Goal: Ask a question

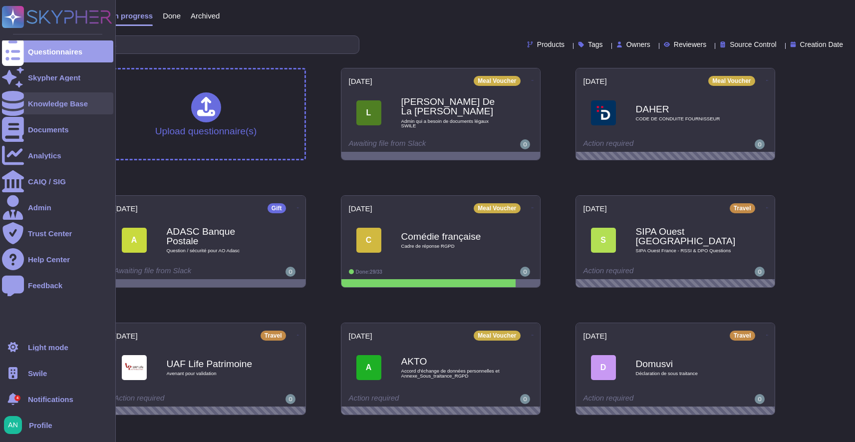
click at [56, 107] on div "Knowledge Base" at bounding box center [57, 103] width 111 height 22
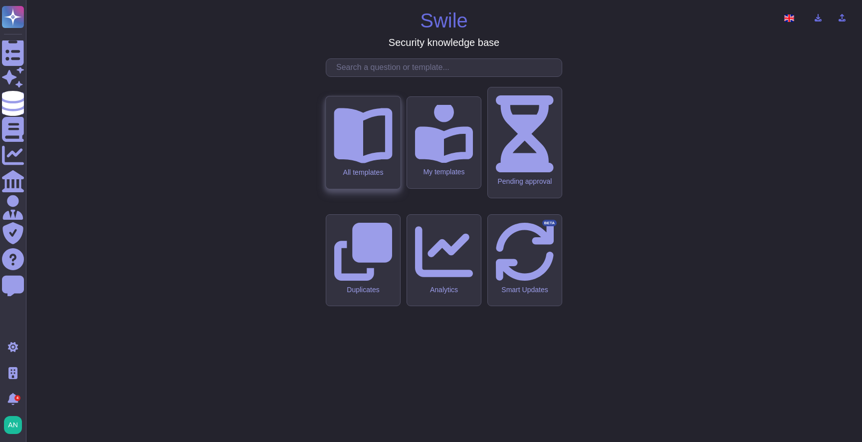
click at [374, 163] on icon at bounding box center [363, 133] width 58 height 58
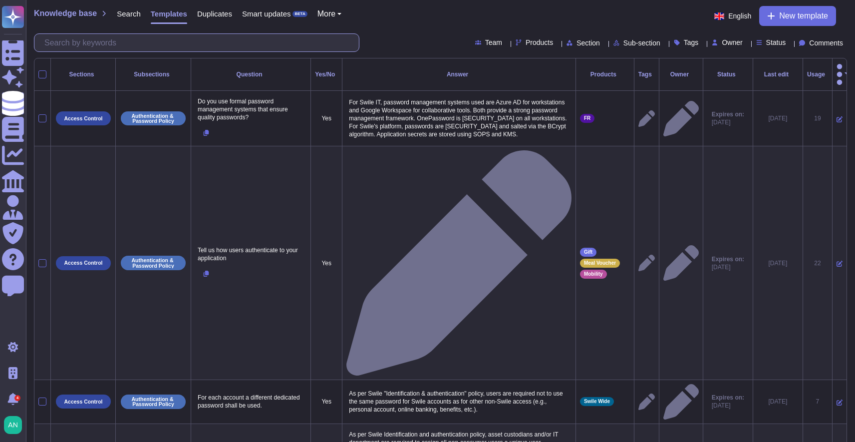
click at [165, 50] on input "text" at bounding box center [198, 42] width 319 height 17
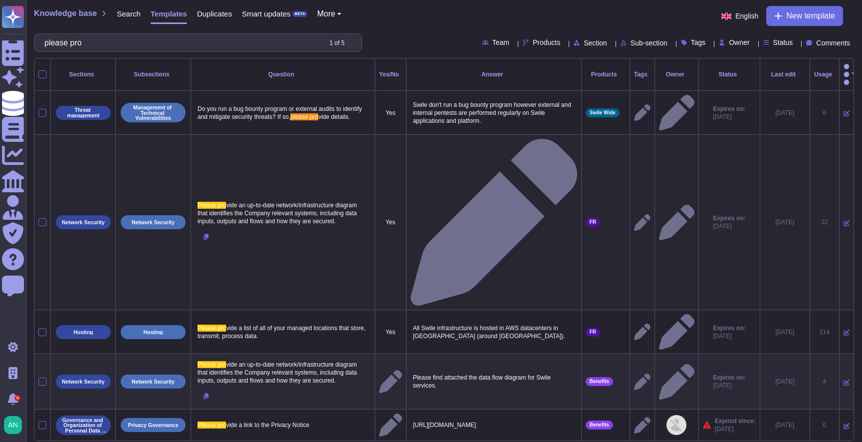
type input "please pro"
click at [844, 220] on icon at bounding box center [847, 223] width 6 height 6
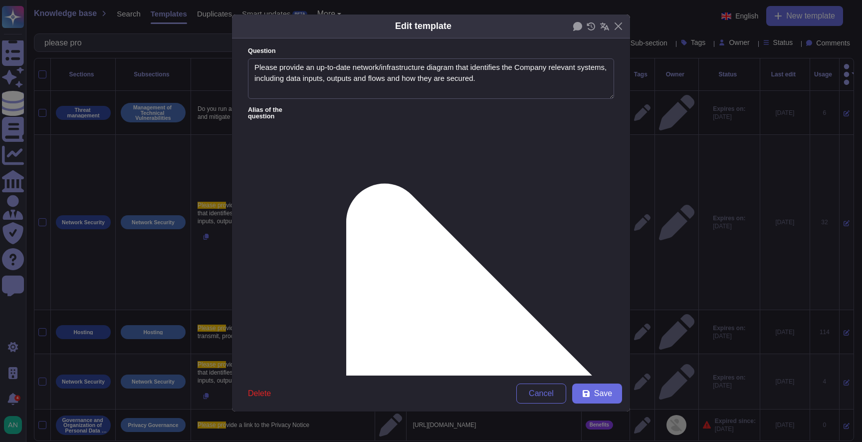
type textarea "Please provide an up-to-date network/infrastructure diagram that identifies the…"
click at [747, 377] on div "Edit template Question Please provide an up-to-date network/infrastructure diag…" at bounding box center [431, 221] width 862 height 442
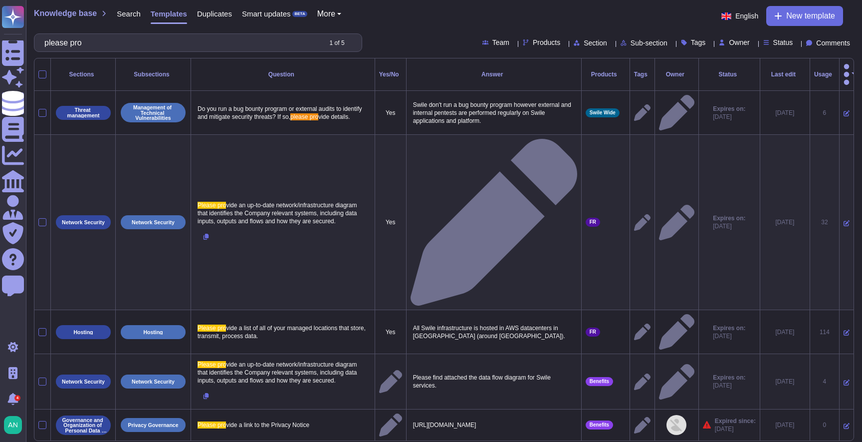
click at [844, 379] on icon at bounding box center [847, 382] width 6 height 6
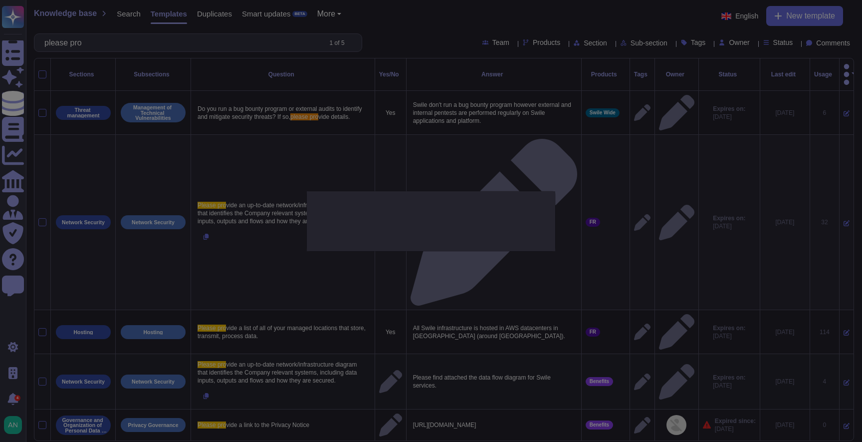
type textarea "Please provide an up-to-date network/infrastructure diagram that identifies the…"
type textarea "Please find attached the data flow diagram for Swile services."
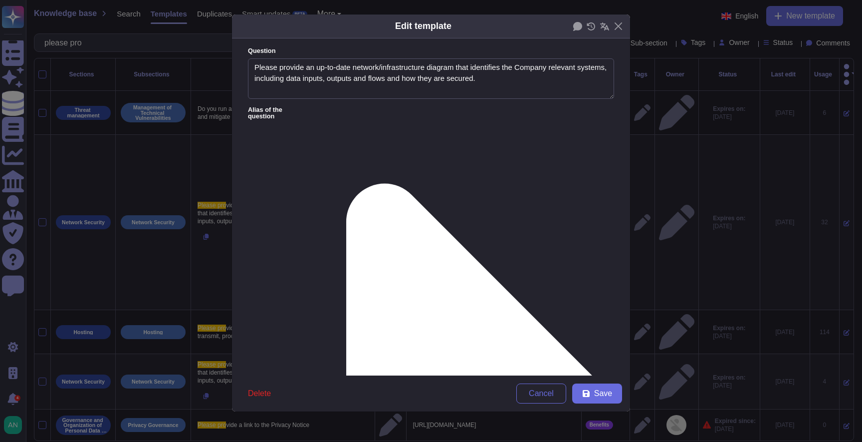
type textarea "Please provide an up-to-date network/infrastructure diagram that identifies the…"
type textarea "Please find attached the data flow diagram for Swile services."
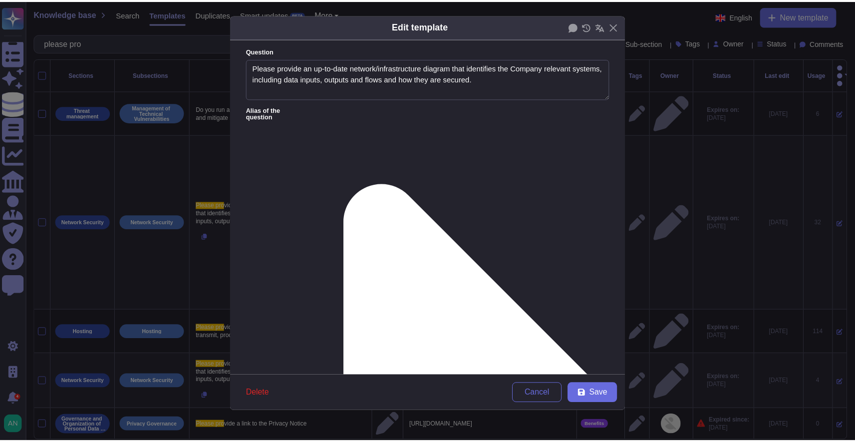
scroll to position [126, 0]
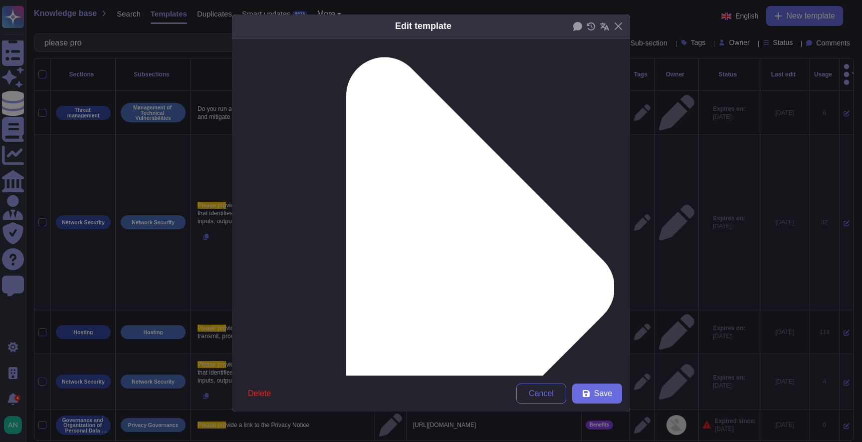
click at [665, 355] on div "Edit template Question Please provide an up-to-date network/infrastructure diag…" at bounding box center [431, 221] width 862 height 442
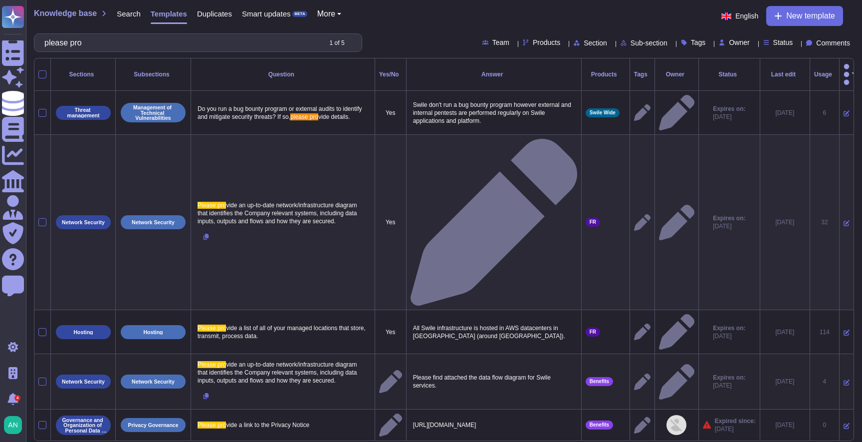
click at [844, 379] on icon at bounding box center [847, 382] width 6 height 6
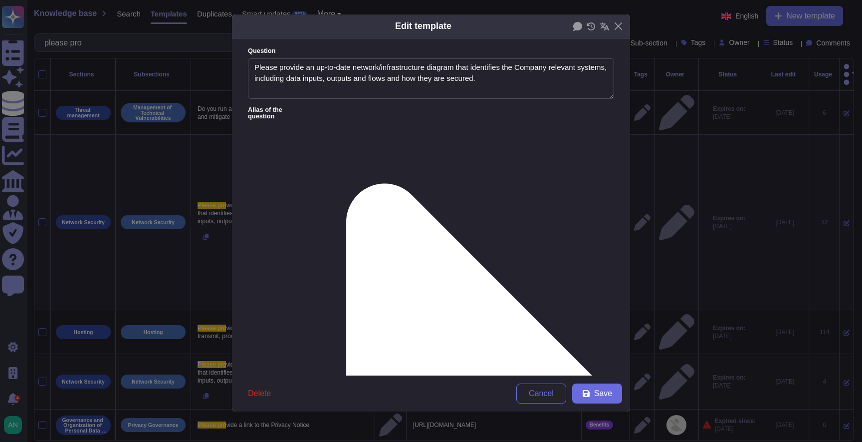
type textarea "Please provide an up-to-date network/infrastructure diagram that identifies the…"
type textarea "Please find attached the data flow diagram for Swile services."
click at [727, 378] on div "Edit template Question Please provide an up-to-date network/infrastructure diag…" at bounding box center [431, 221] width 862 height 442
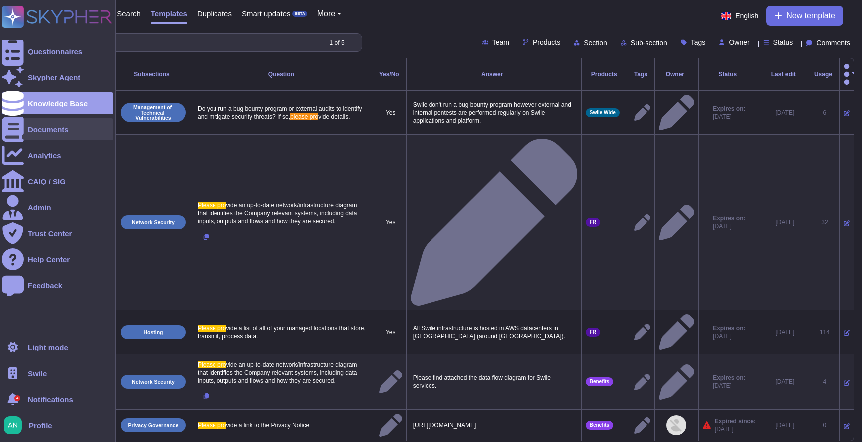
click at [66, 135] on div "Documents" at bounding box center [57, 129] width 111 height 22
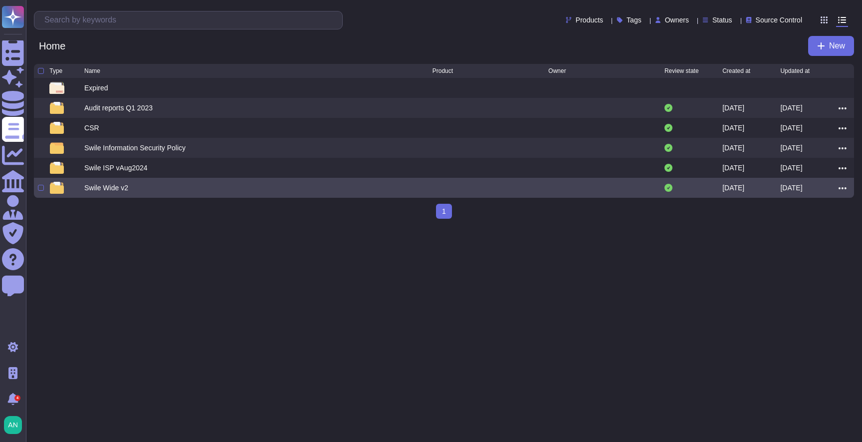
click at [133, 185] on div "Swile Wide v2" at bounding box center [258, 188] width 348 height 12
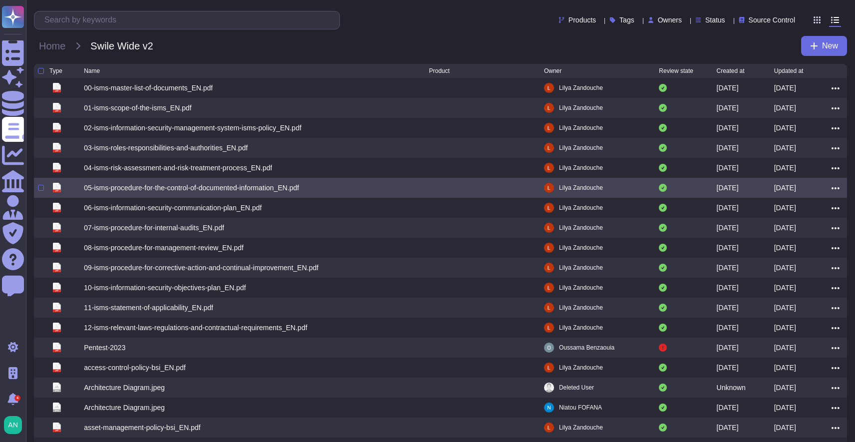
scroll to position [66, 0]
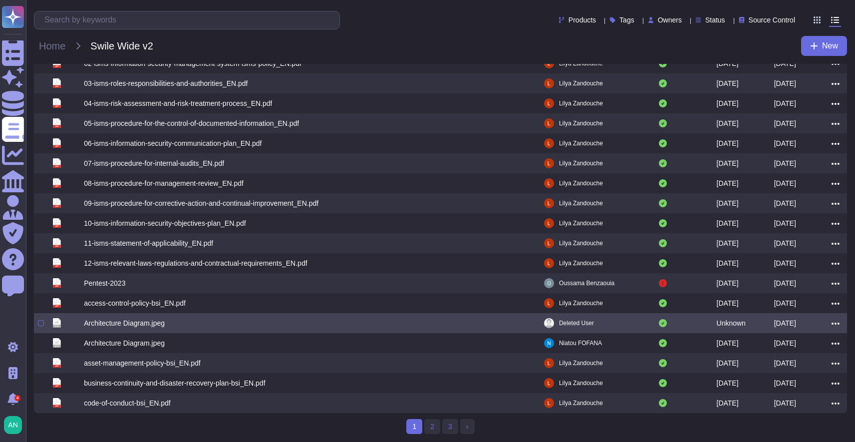
click at [160, 328] on div "Architecture Diagram.jpeg" at bounding box center [256, 323] width 345 height 12
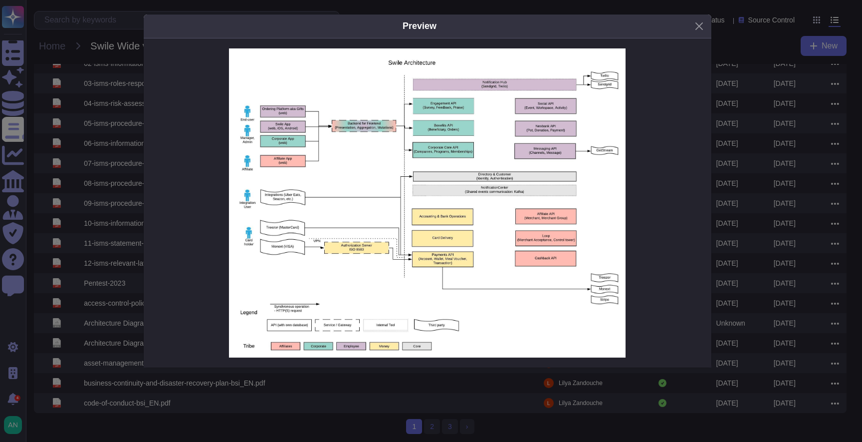
click at [305, 395] on div "Preview" at bounding box center [431, 221] width 862 height 442
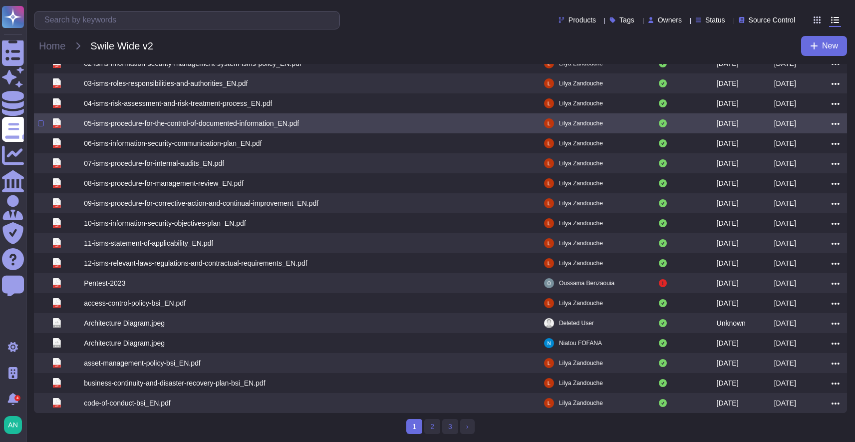
scroll to position [0, 0]
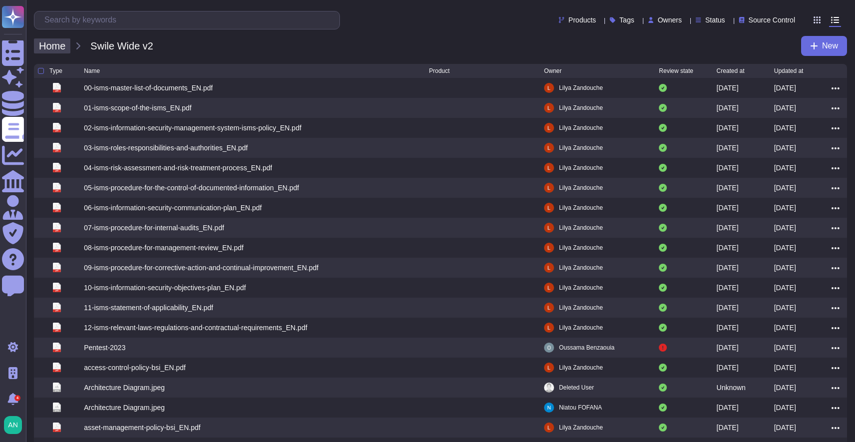
click at [58, 46] on span "Home" at bounding box center [52, 45] width 36 height 15
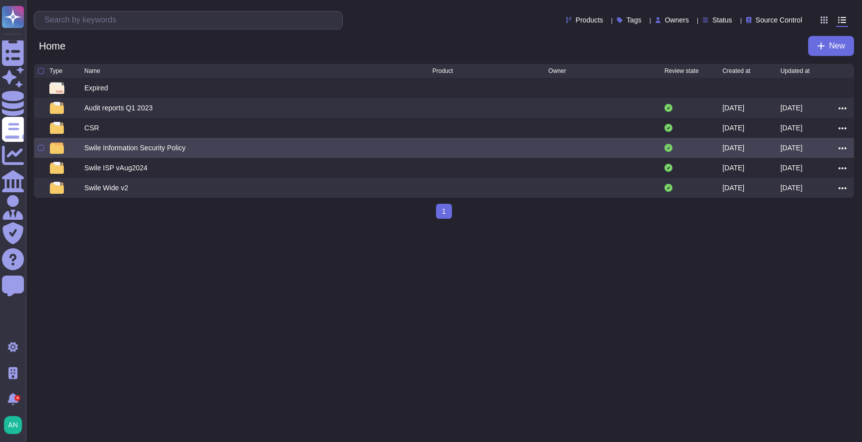
click at [122, 152] on div "Swile Information Security Policy" at bounding box center [134, 148] width 101 height 10
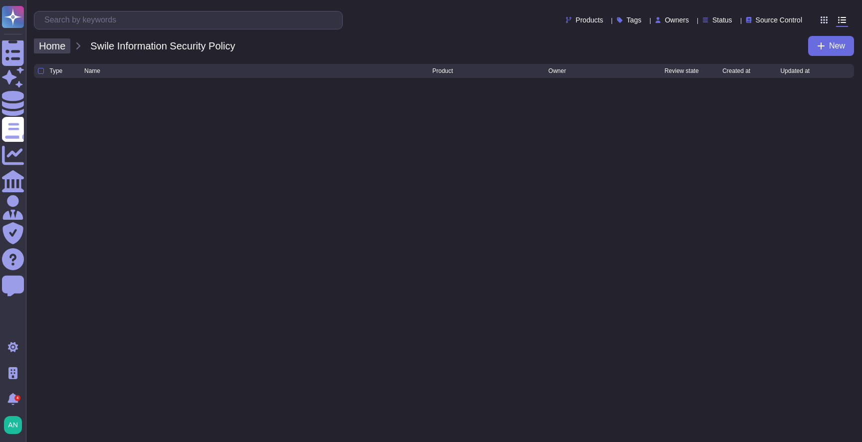
click at [61, 49] on span "Home" at bounding box center [52, 45] width 36 height 15
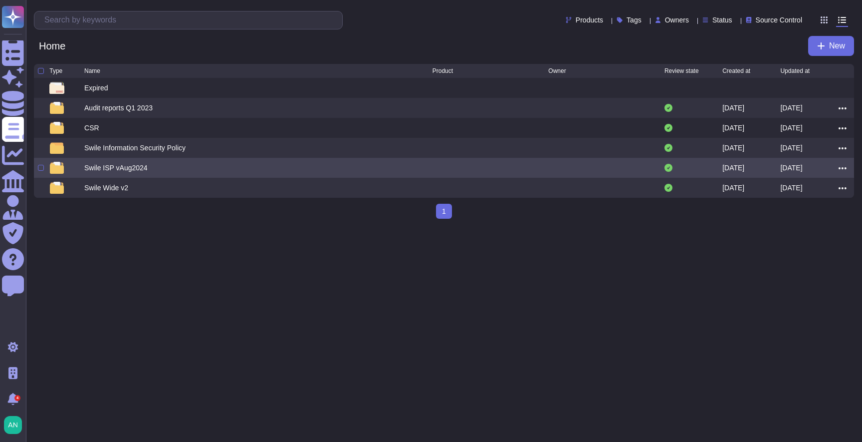
click at [103, 168] on div "Swile ISP vAug2024" at bounding box center [115, 168] width 63 height 10
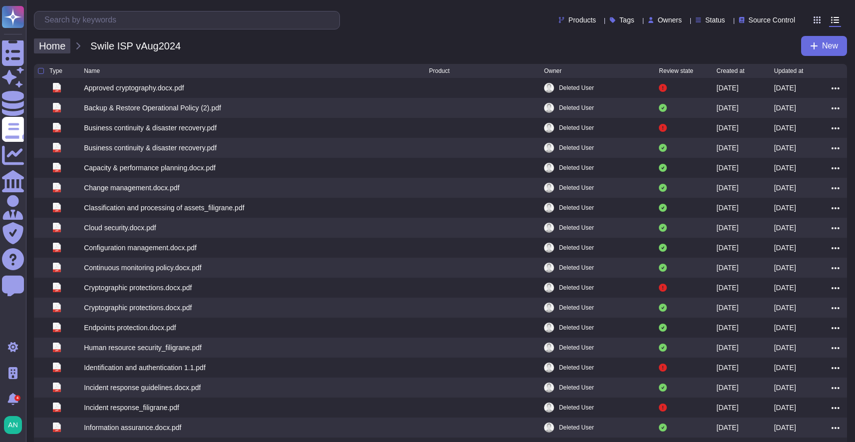
click at [55, 47] on span "Home" at bounding box center [52, 45] width 36 height 15
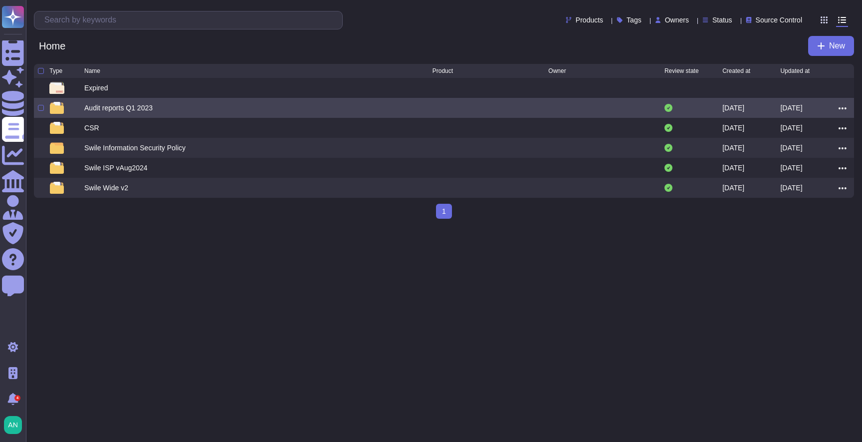
click at [104, 103] on div "Audit reports Q1 2023 [DATE] [DATE]" at bounding box center [444, 108] width 820 height 20
click at [104, 107] on div "Audit reports Q1 2023" at bounding box center [118, 108] width 68 height 10
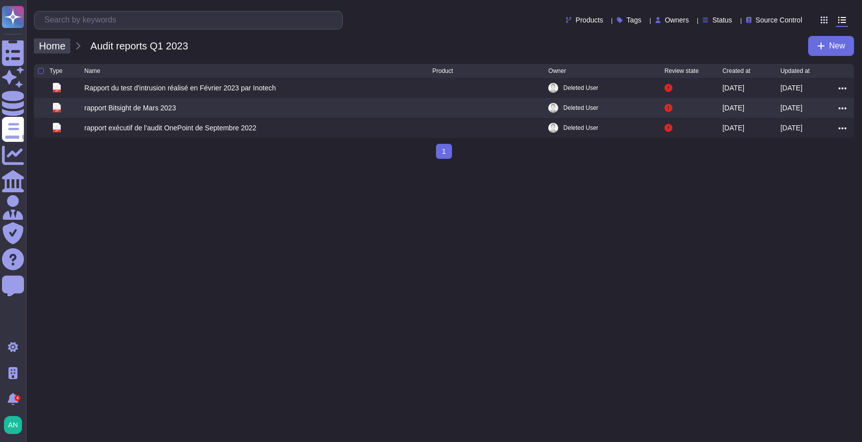
click at [54, 51] on span "Home" at bounding box center [52, 45] width 36 height 15
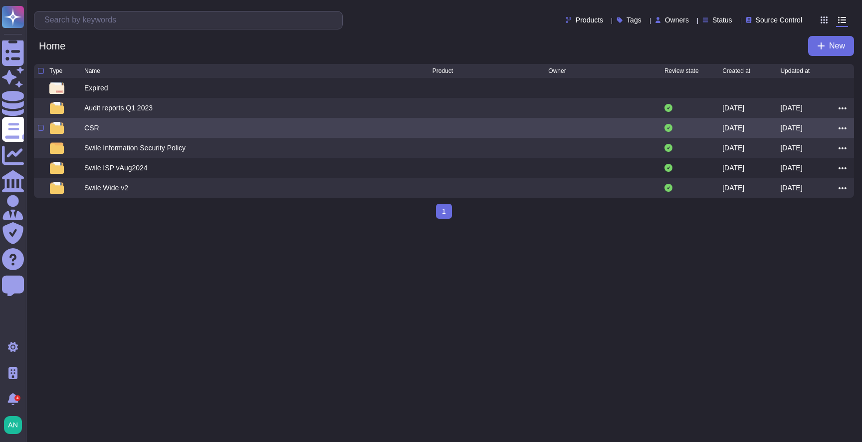
click at [102, 124] on div "CSR" at bounding box center [258, 128] width 348 height 12
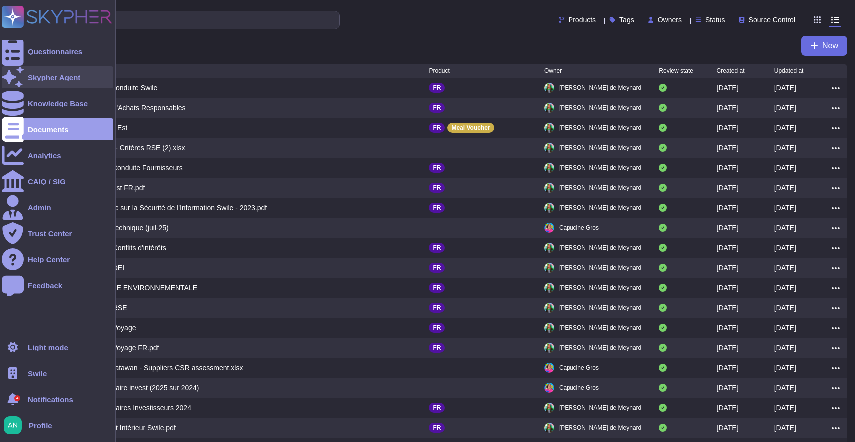
click at [28, 72] on div "Skypher Agent" at bounding box center [57, 77] width 111 height 22
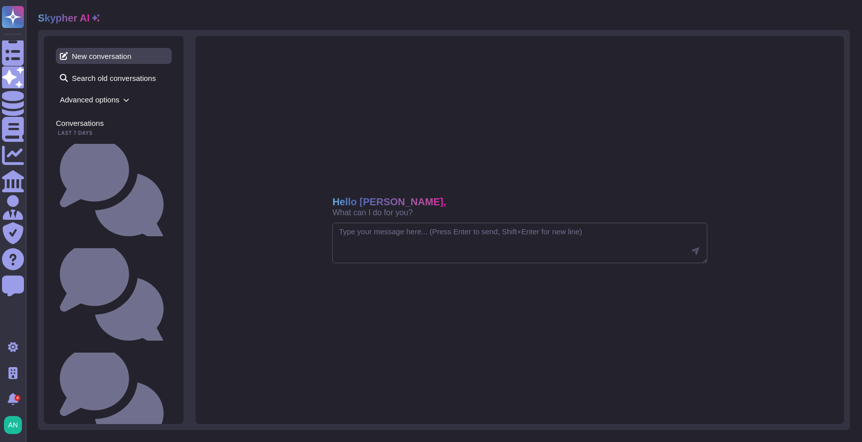
click at [122, 59] on span "New conversation" at bounding box center [114, 56] width 116 height 16
click at [364, 243] on textarea at bounding box center [519, 243] width 375 height 41
type textarea "do we have a data flow diagram document ?"
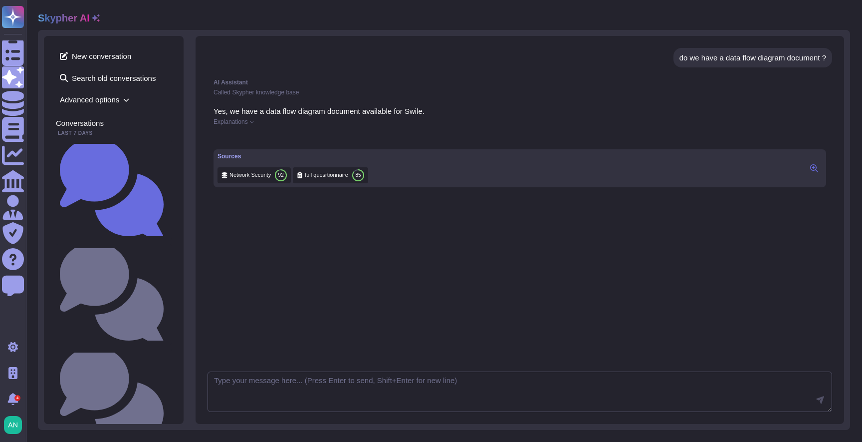
click at [323, 179] on span "full quesrtionnaire" at bounding box center [326, 174] width 43 height 7
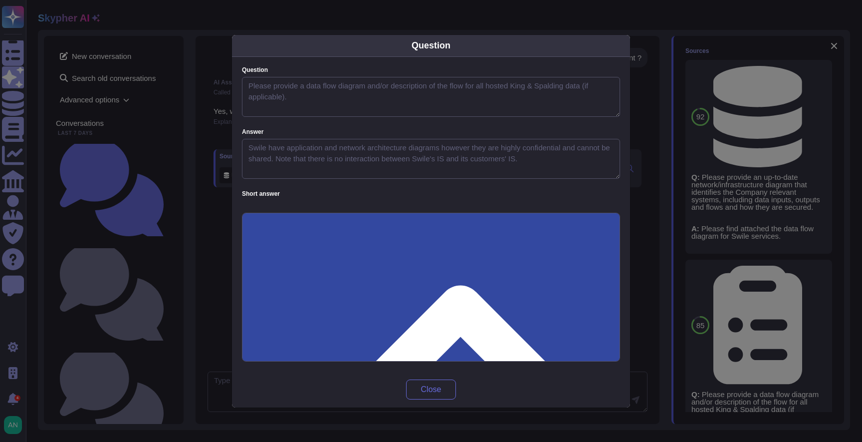
type textarea "Please provide a data flow diagram and/or description of the flow for all hoste…"
type textarea "Swile have application and network architecture diagrams however they are highl…"
click at [702, 236] on div "Question Question Please provide a data flow diagram and/or description of the …" at bounding box center [431, 221] width 862 height 442
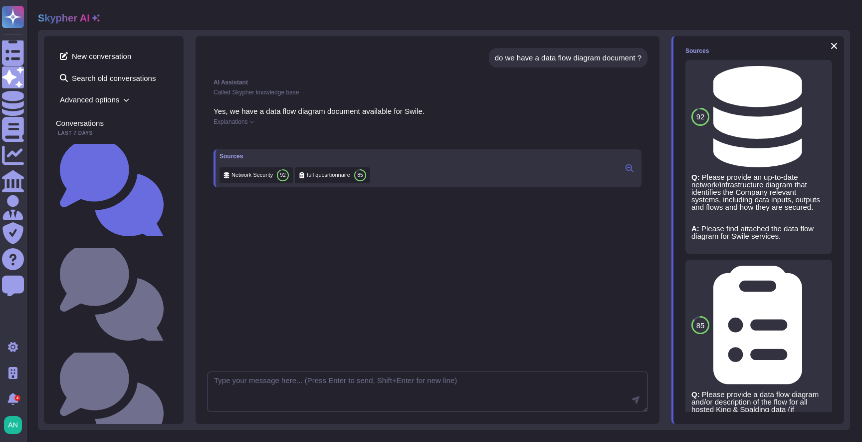
click at [226, 122] on span "Explanations" at bounding box center [231, 122] width 34 height 6
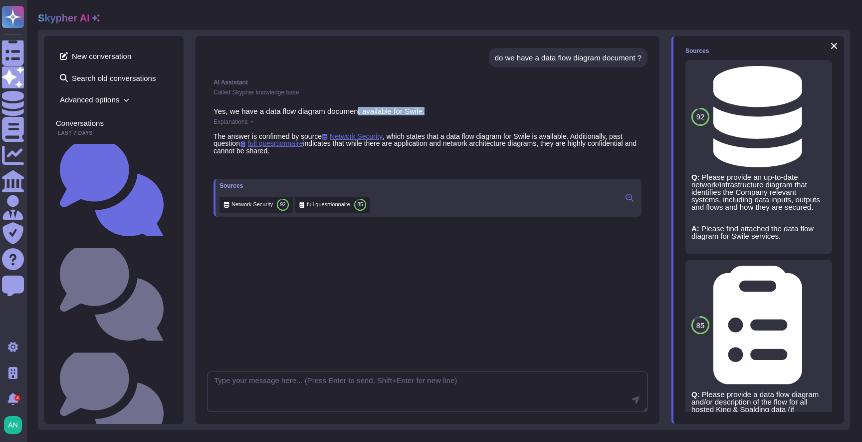
drag, startPoint x: 361, startPoint y: 111, endPoint x: 491, endPoint y: 116, distance: 129.3
click at [491, 116] on div "Yes, we have a data flow diagram document available for Swile. Explanations The…" at bounding box center [428, 161] width 440 height 121
click at [629, 202] on icon at bounding box center [630, 198] width 8 height 8
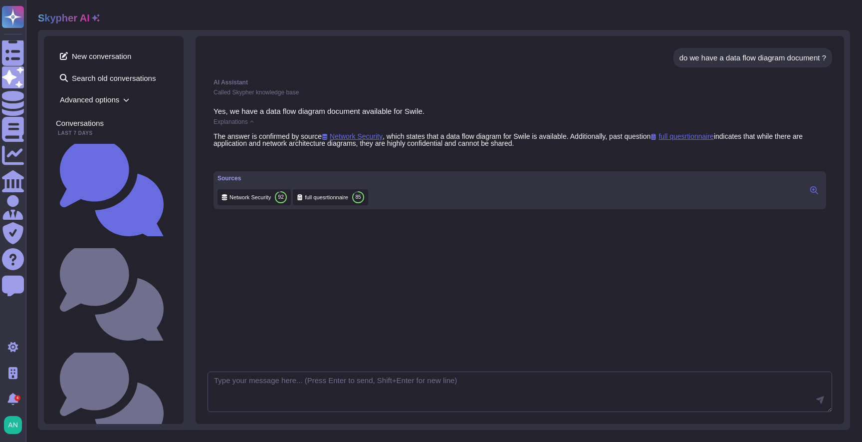
click at [812, 194] on icon at bounding box center [814, 190] width 8 height 8
